Goal: Information Seeking & Learning: Learn about a topic

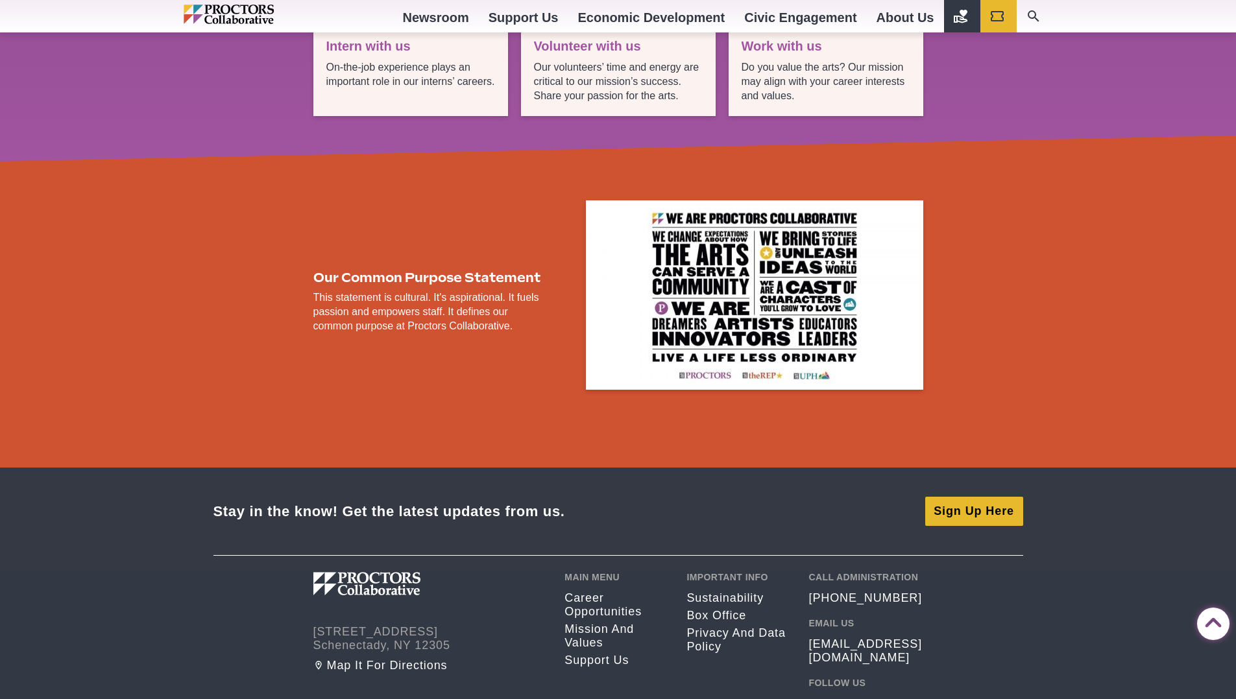
scroll to position [2266, 0]
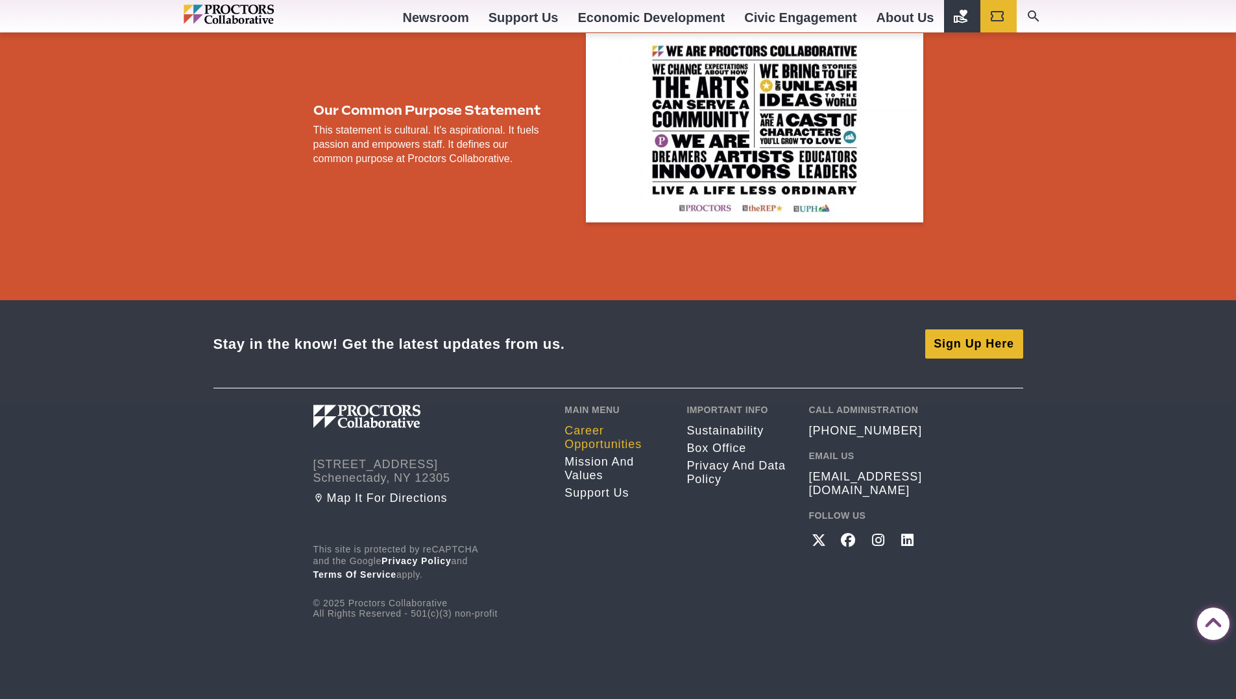
click at [588, 439] on link "Career opportunities" at bounding box center [615, 437] width 103 height 27
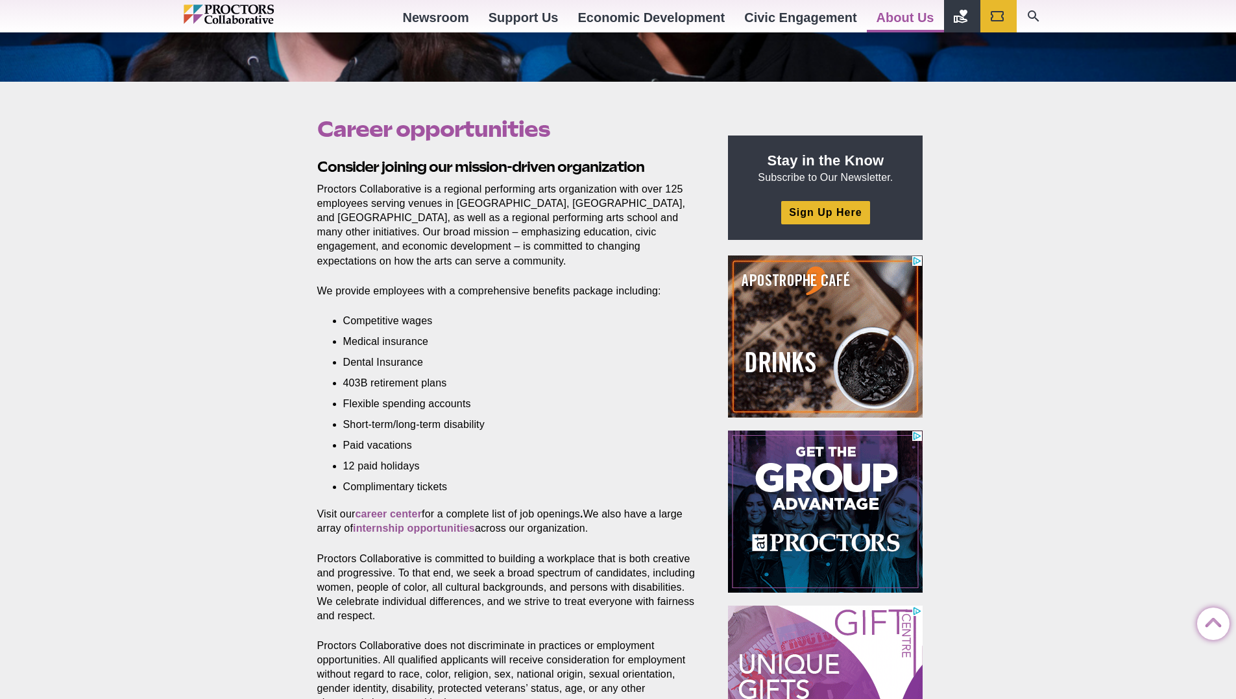
scroll to position [313, 0]
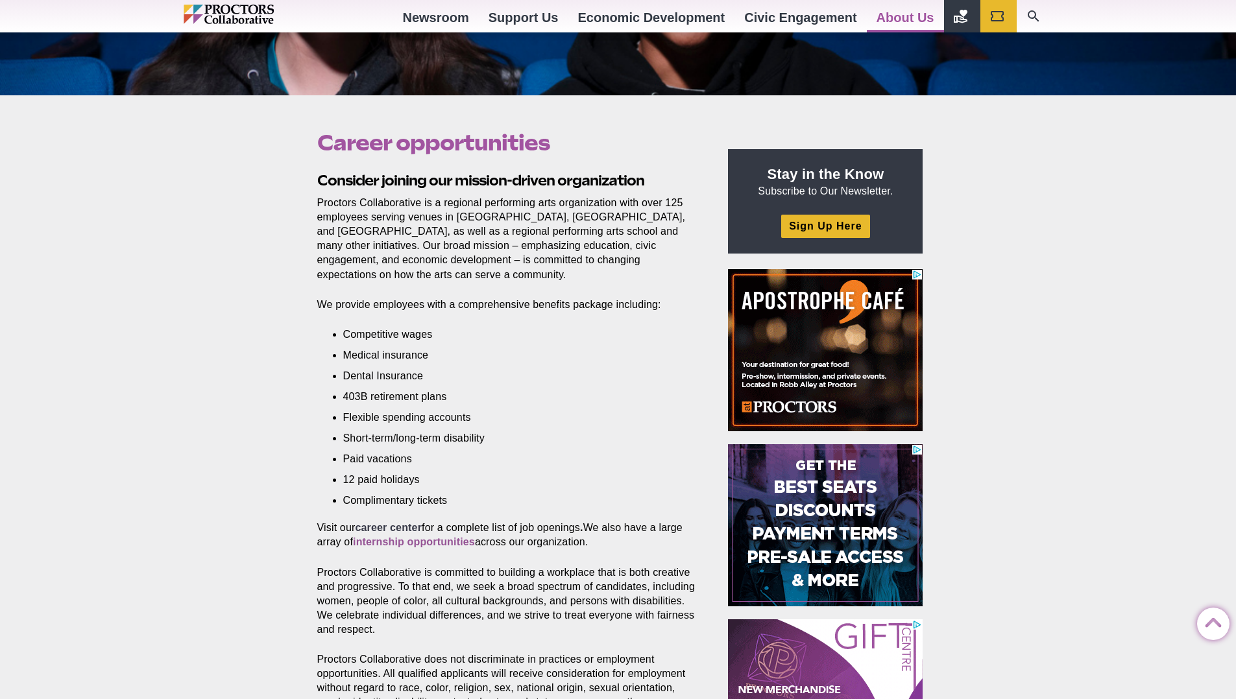
click at [405, 527] on strong "career center" at bounding box center [388, 527] width 67 height 11
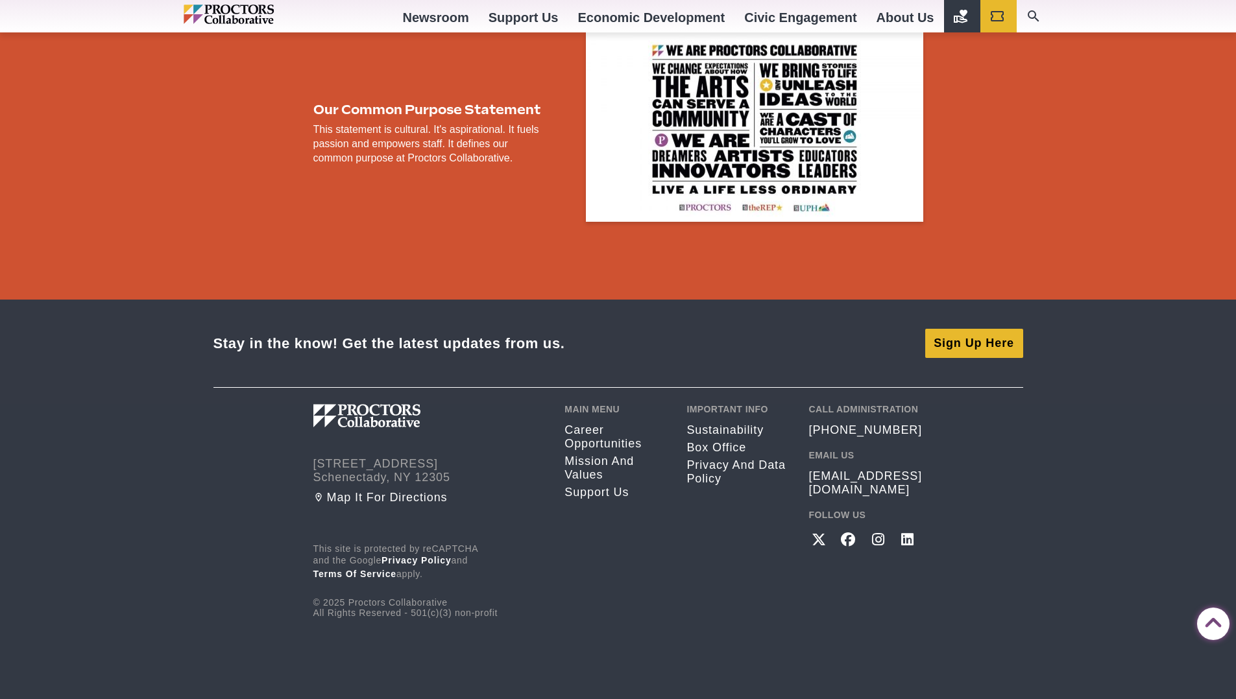
scroll to position [2266, 0]
copy address "Schenectady"
drag, startPoint x: 389, startPoint y: 478, endPoint x: 281, endPoint y: 485, distance: 107.9
click at [315, 481] on address "432 State Street Schenectady, NY 12305" at bounding box center [429, 471] width 232 height 27
